Goal: Transaction & Acquisition: Purchase product/service

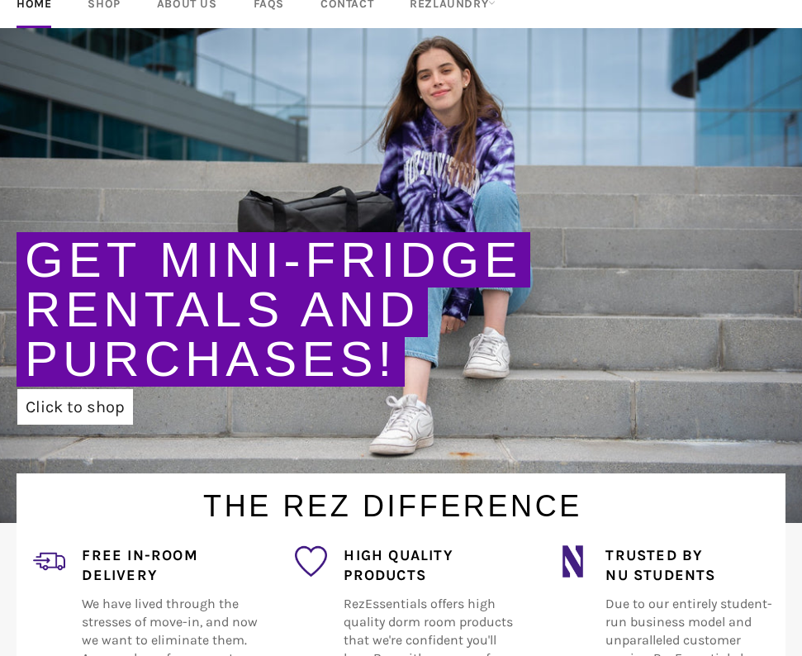
scroll to position [129, 0]
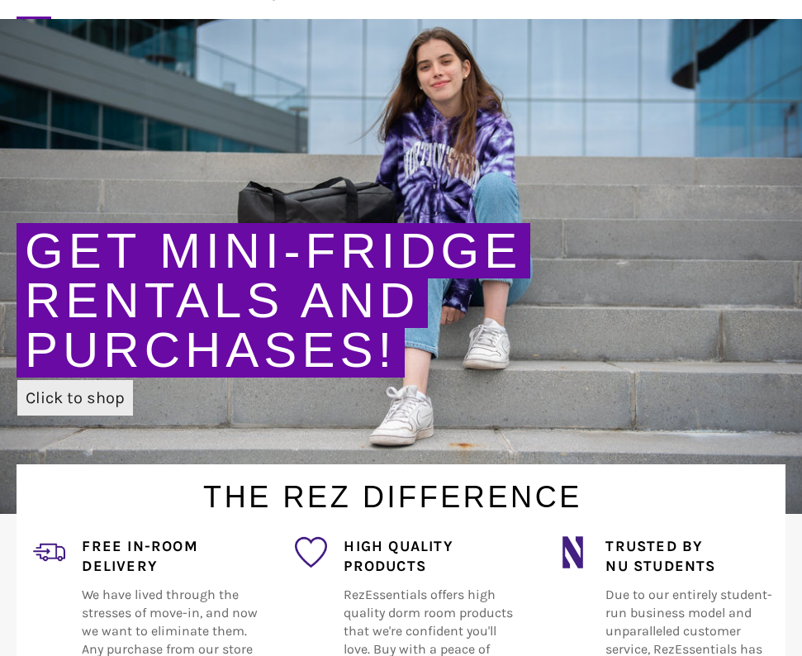
click at [93, 394] on link "Click to shop" at bounding box center [75, 398] width 116 height 36
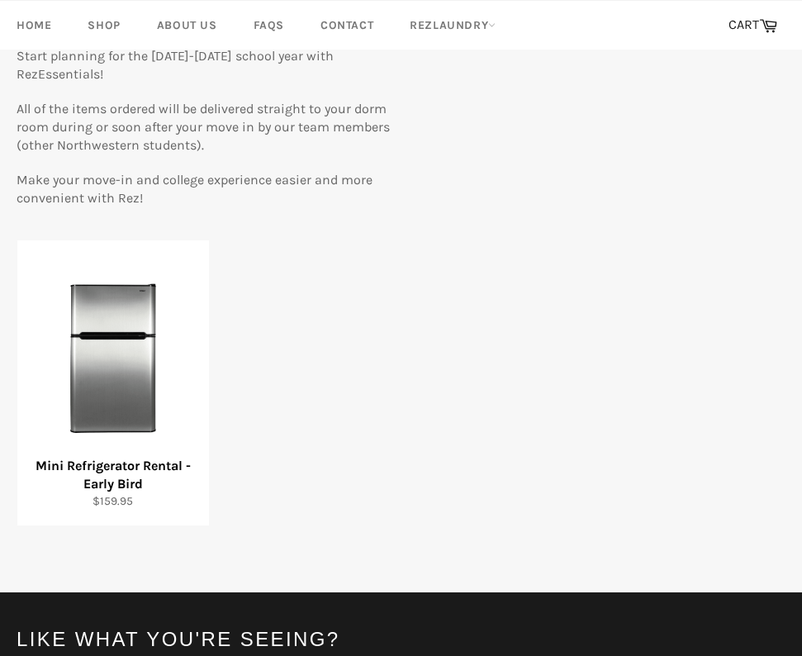
scroll to position [188, 0]
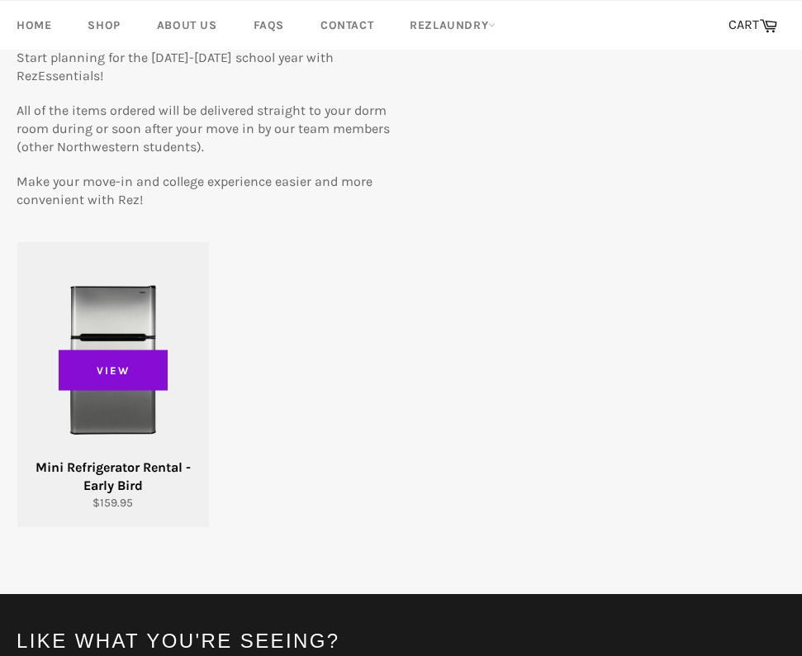
click at [116, 365] on span "View" at bounding box center [113, 369] width 109 height 41
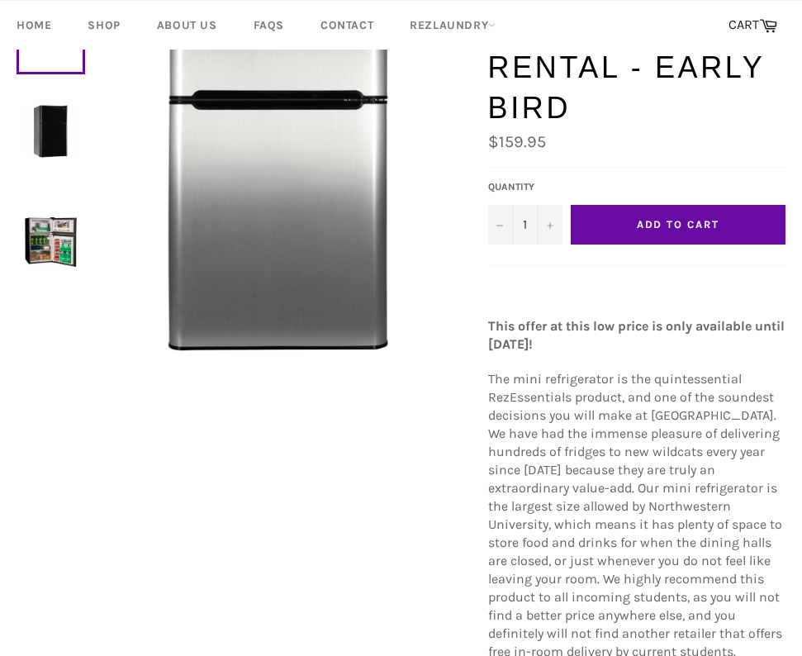
scroll to position [123, 0]
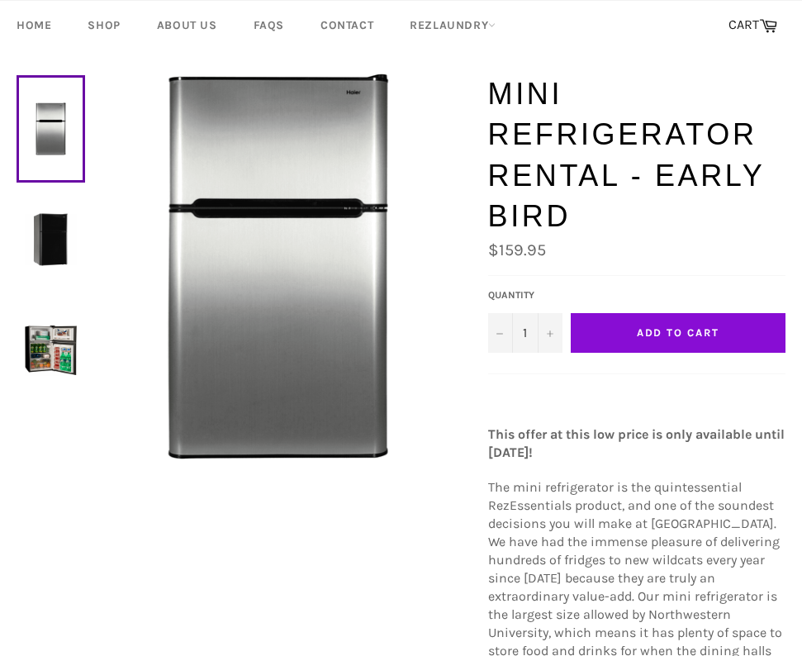
click at [611, 324] on button "Add to Cart" at bounding box center [678, 333] width 215 height 40
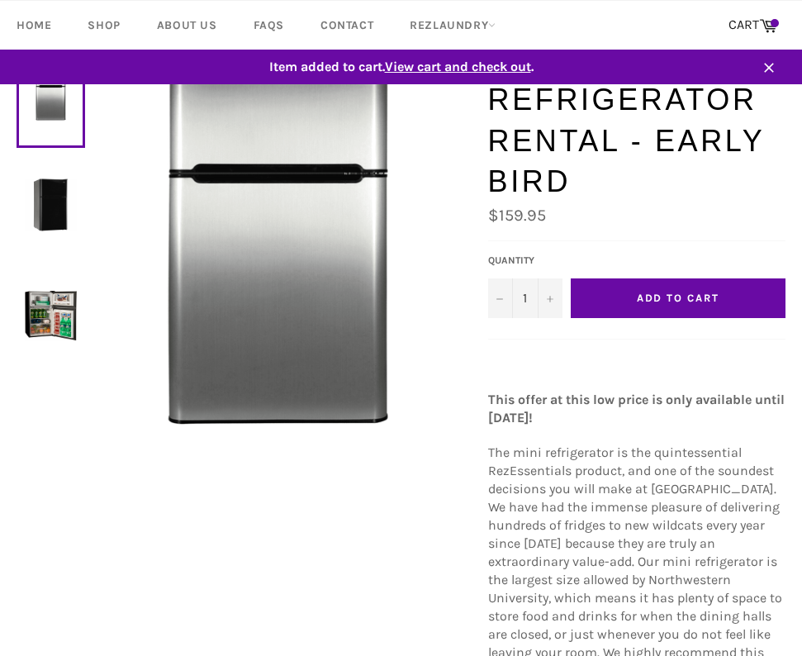
click at [458, 72] on span "View cart and check out" at bounding box center [458, 67] width 146 height 16
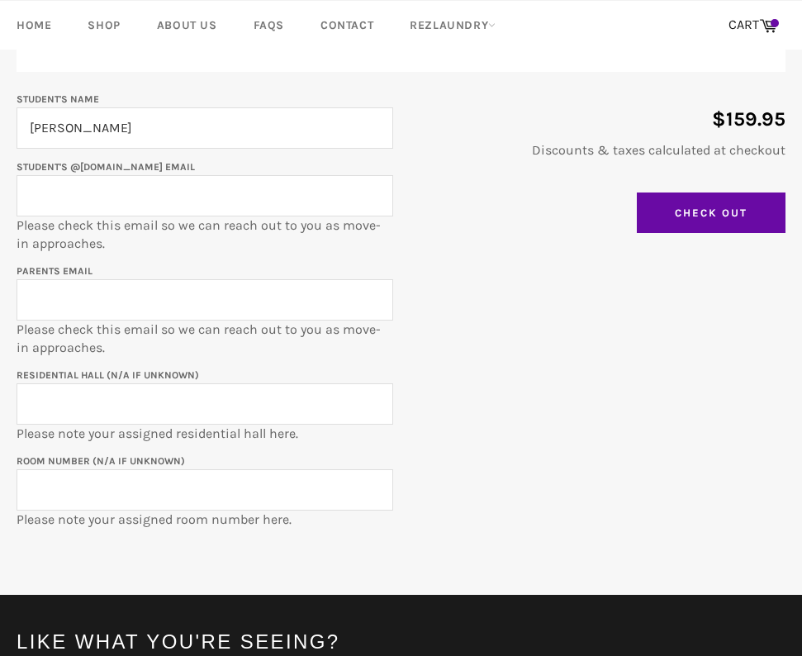
scroll to position [348, 0]
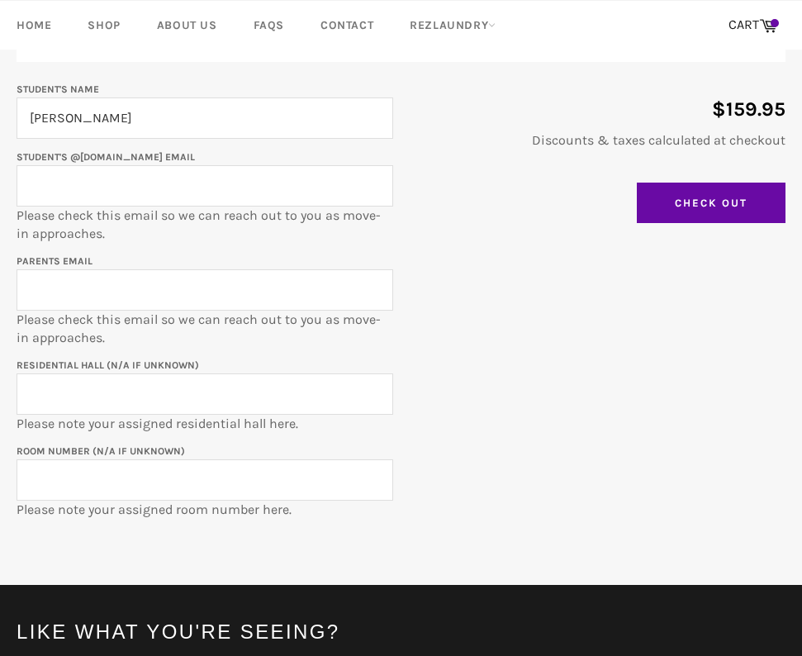
type input "[PERSON_NAME]"
click at [445, 291] on div "Student's Name [PERSON_NAME] Student's @[DOMAIN_NAME] email Please check this e…" at bounding box center [393, 299] width 786 height 440
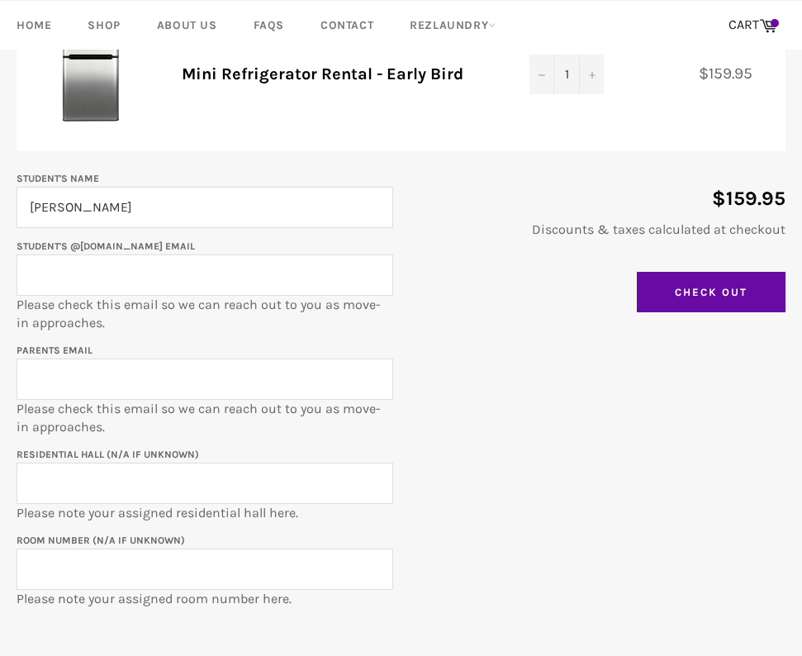
scroll to position [290, 0]
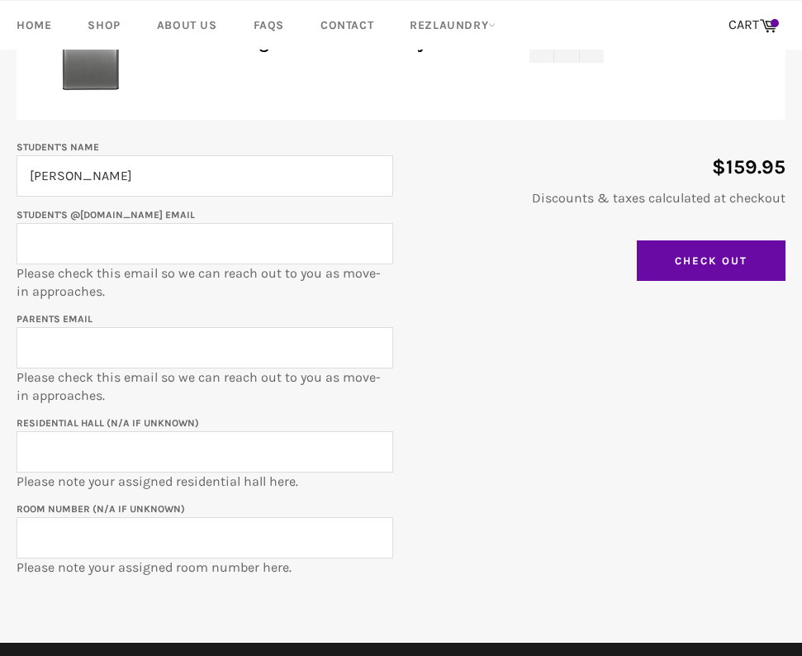
click at [165, 435] on input "Residential Hall (N/A if unknown)" at bounding box center [205, 451] width 377 height 41
type input "Allison Hall"
click at [177, 233] on input "Student's @u.northwestern.edu email" at bounding box center [205, 243] width 377 height 41
type input "tylerguinto-brody2028@u.northwestern.edu"
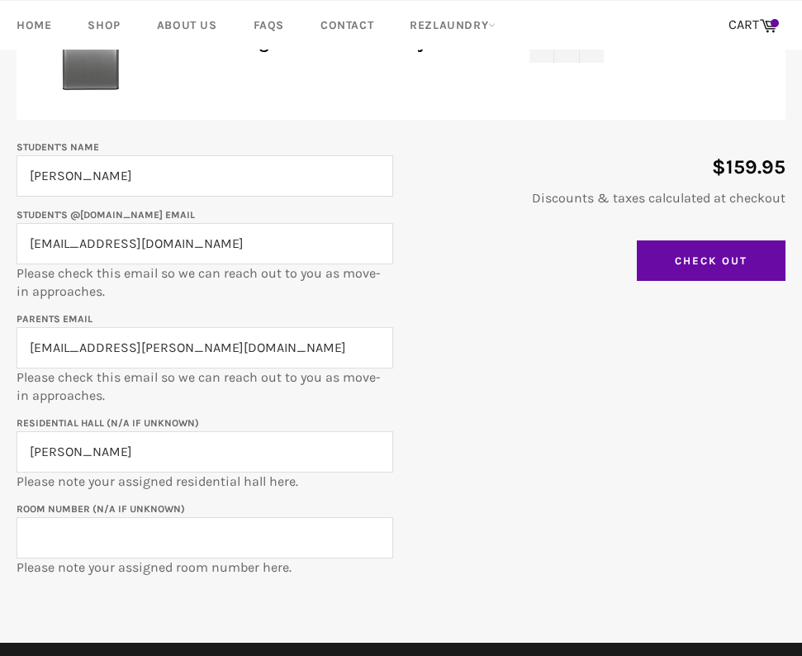
type input "carina.guinto@gmail.com"
click at [129, 544] on input "Room Number (N/A if unknown)" at bounding box center [205, 537] width 377 height 41
type input "2026"
click at [402, 521] on div "Student's Name Tyler Guinto-Brody Student's @u.northwestern.edu email tylerguin…" at bounding box center [393, 357] width 786 height 440
click at [676, 268] on input "Check Out" at bounding box center [711, 260] width 149 height 41
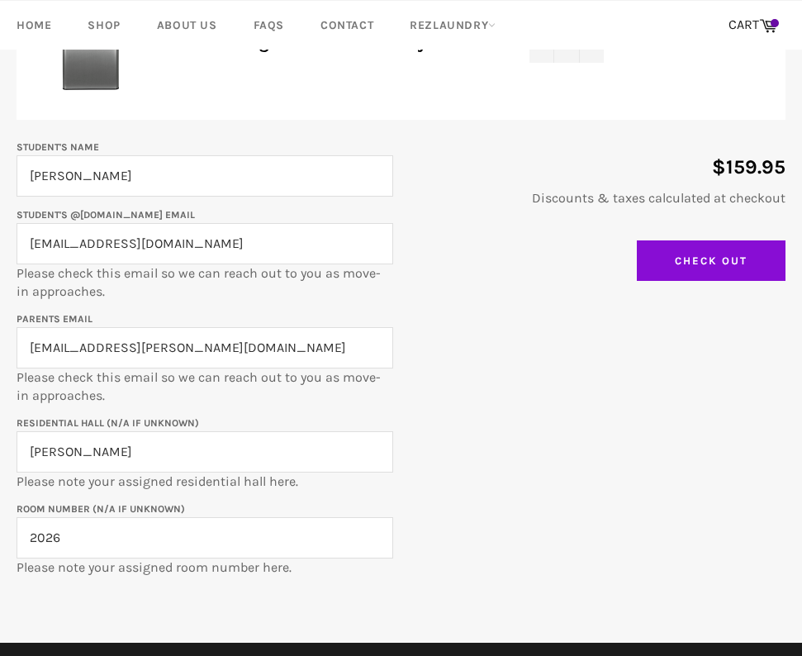
click at [652, 262] on input "Check Out" at bounding box center [711, 260] width 149 height 41
